Goal: Navigation & Orientation: Find specific page/section

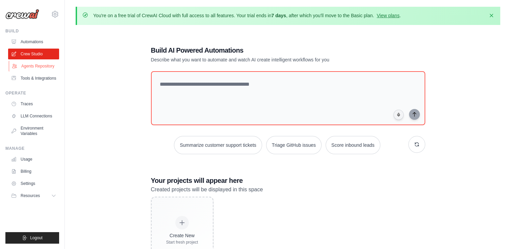
click at [23, 70] on link "Agents Repository" at bounding box center [34, 66] width 51 height 11
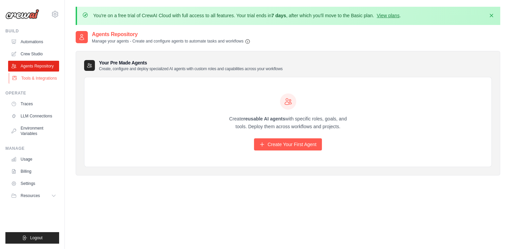
click at [38, 77] on link "Tools & Integrations" at bounding box center [34, 78] width 51 height 11
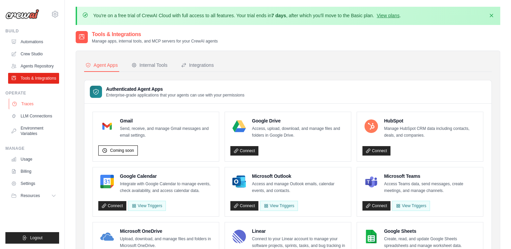
click at [39, 101] on link "Traces" at bounding box center [34, 104] width 51 height 11
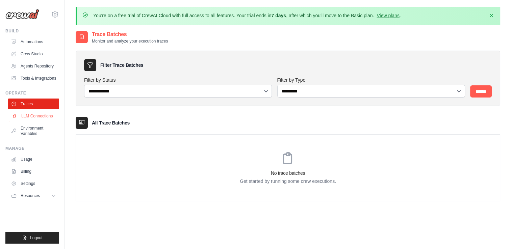
click at [34, 112] on link "LLM Connections" at bounding box center [34, 116] width 51 height 11
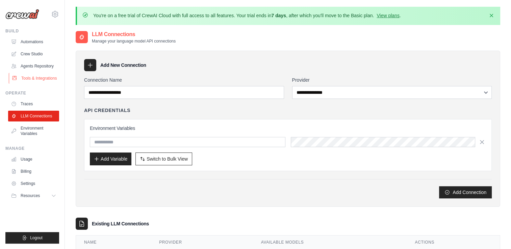
click at [35, 73] on link "Tools & Integrations" at bounding box center [34, 78] width 51 height 11
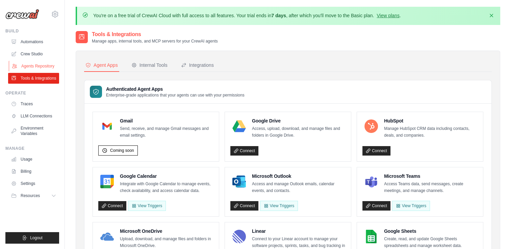
click at [39, 64] on link "Agents Repository" at bounding box center [34, 66] width 51 height 11
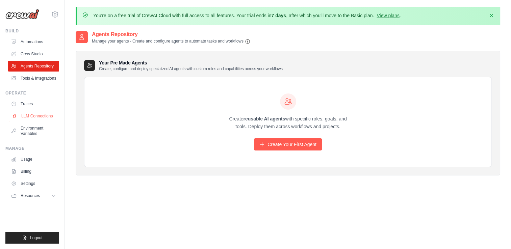
click at [33, 115] on link "LLM Connections" at bounding box center [34, 116] width 51 height 11
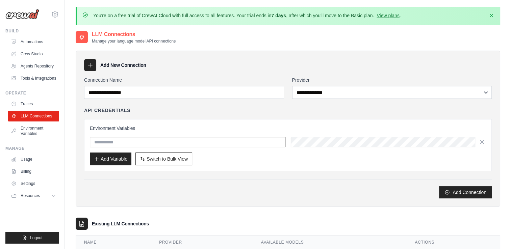
click at [194, 137] on input "text" at bounding box center [187, 142] width 195 height 10
click at [228, 163] on div "Add Variable Switch to Bulk View Switch to Table View" at bounding box center [288, 159] width 396 height 13
click at [34, 121] on link "LLM Connections" at bounding box center [34, 116] width 51 height 11
click at [32, 133] on link "Environment Variables" at bounding box center [33, 131] width 51 height 16
